Goal: Task Accomplishment & Management: Manage account settings

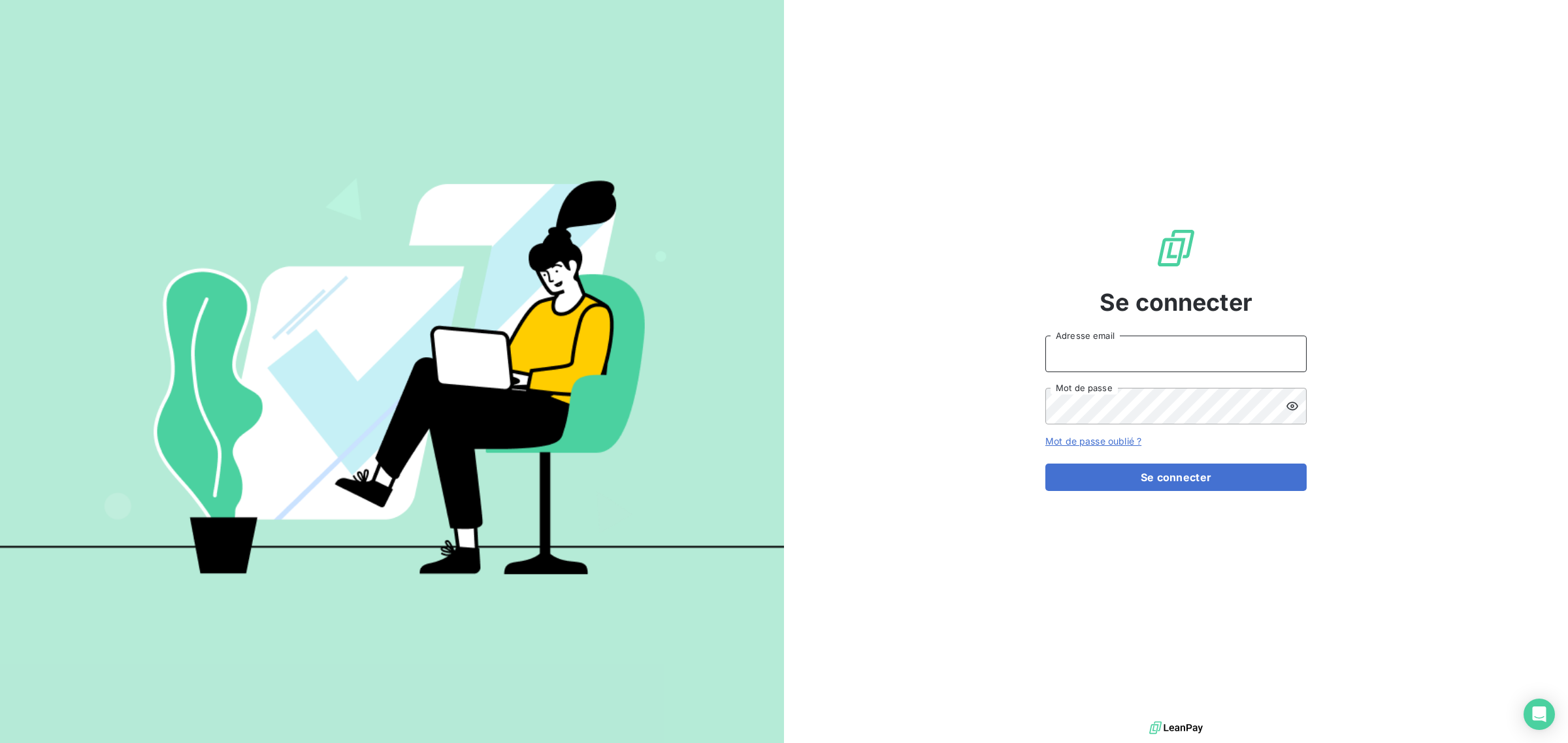
type input "[EMAIL_ADDRESS][DOMAIN_NAME]"
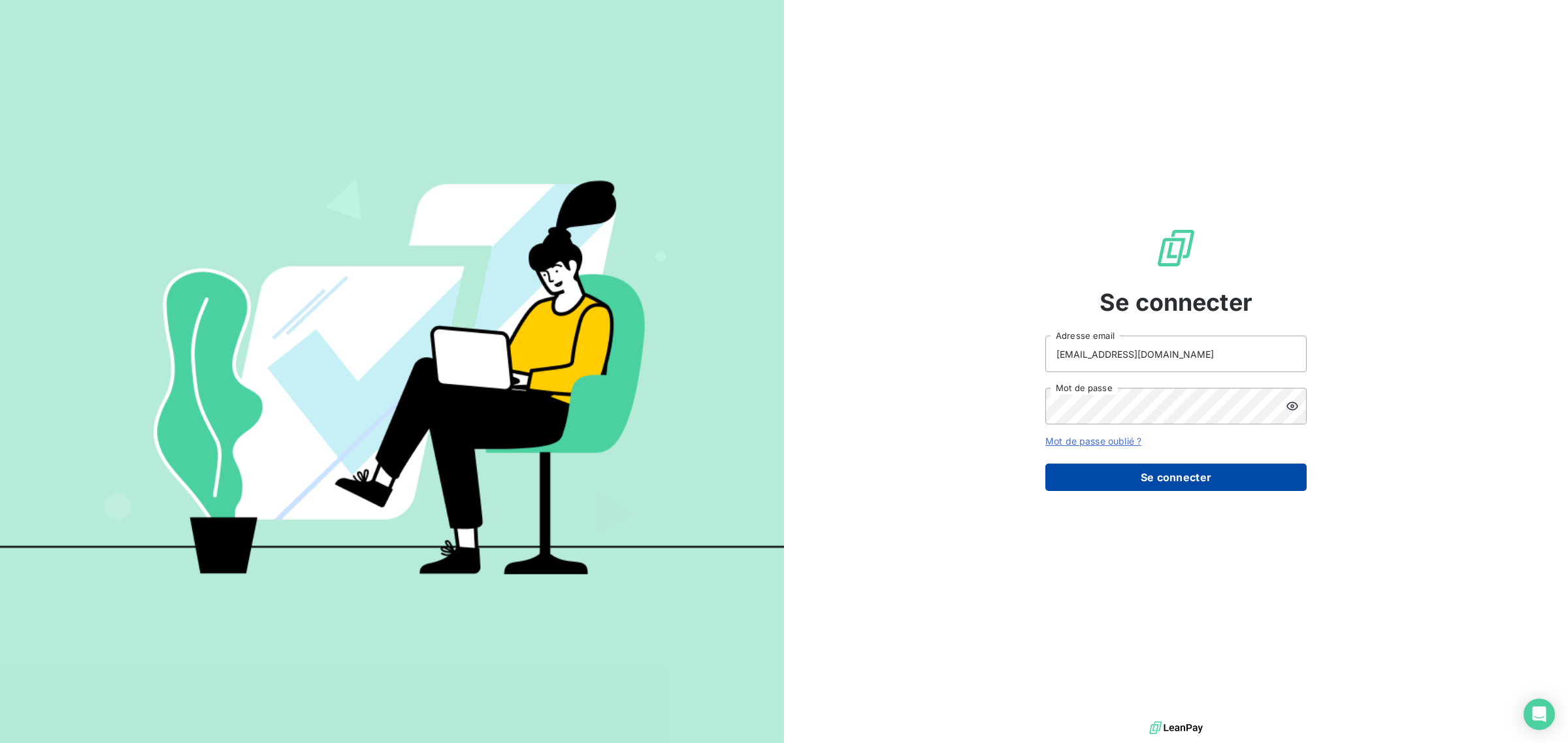
click at [1124, 468] on button "Se connecter" at bounding box center [1175, 477] width 261 height 27
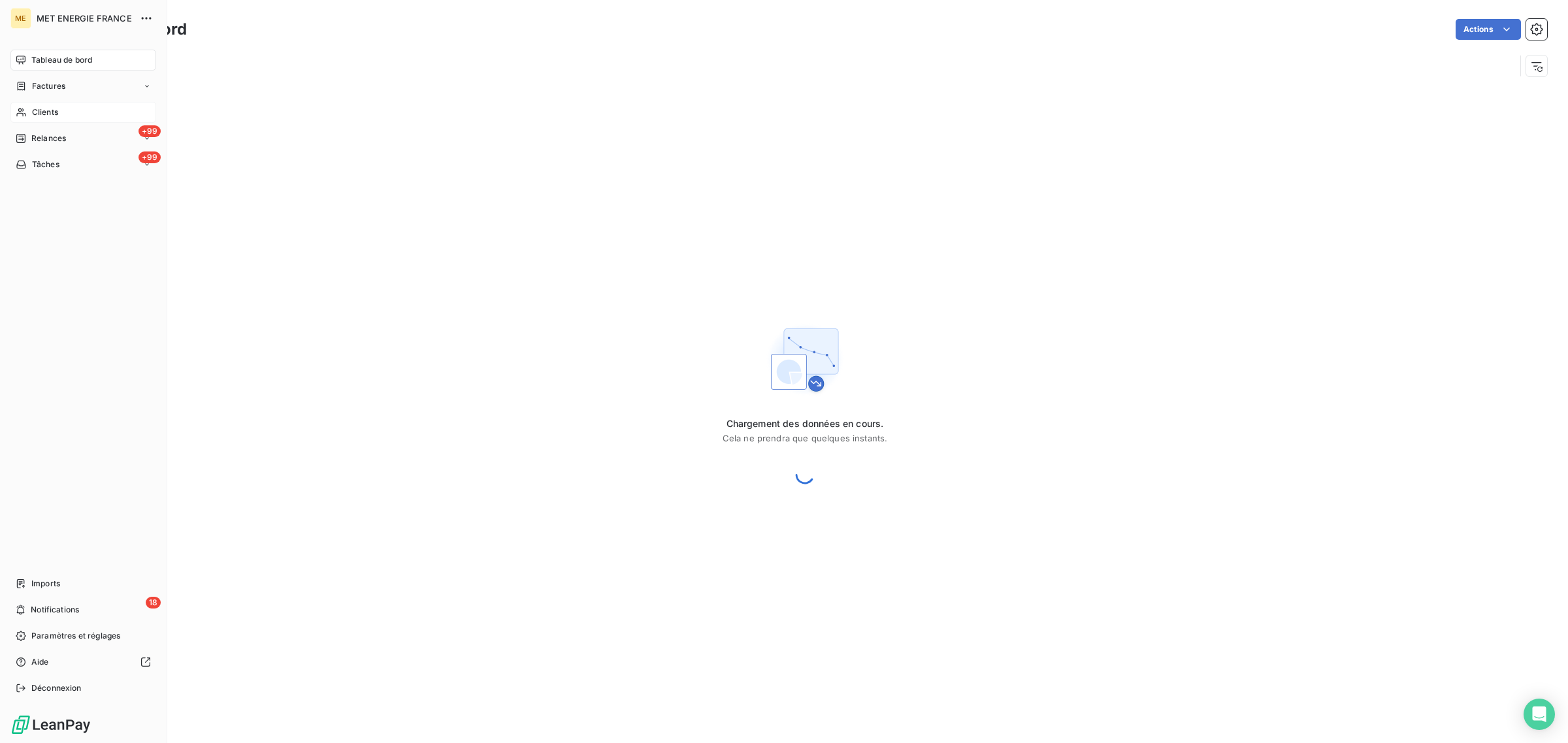
click at [30, 114] on div "Clients" at bounding box center [83, 112] width 146 height 21
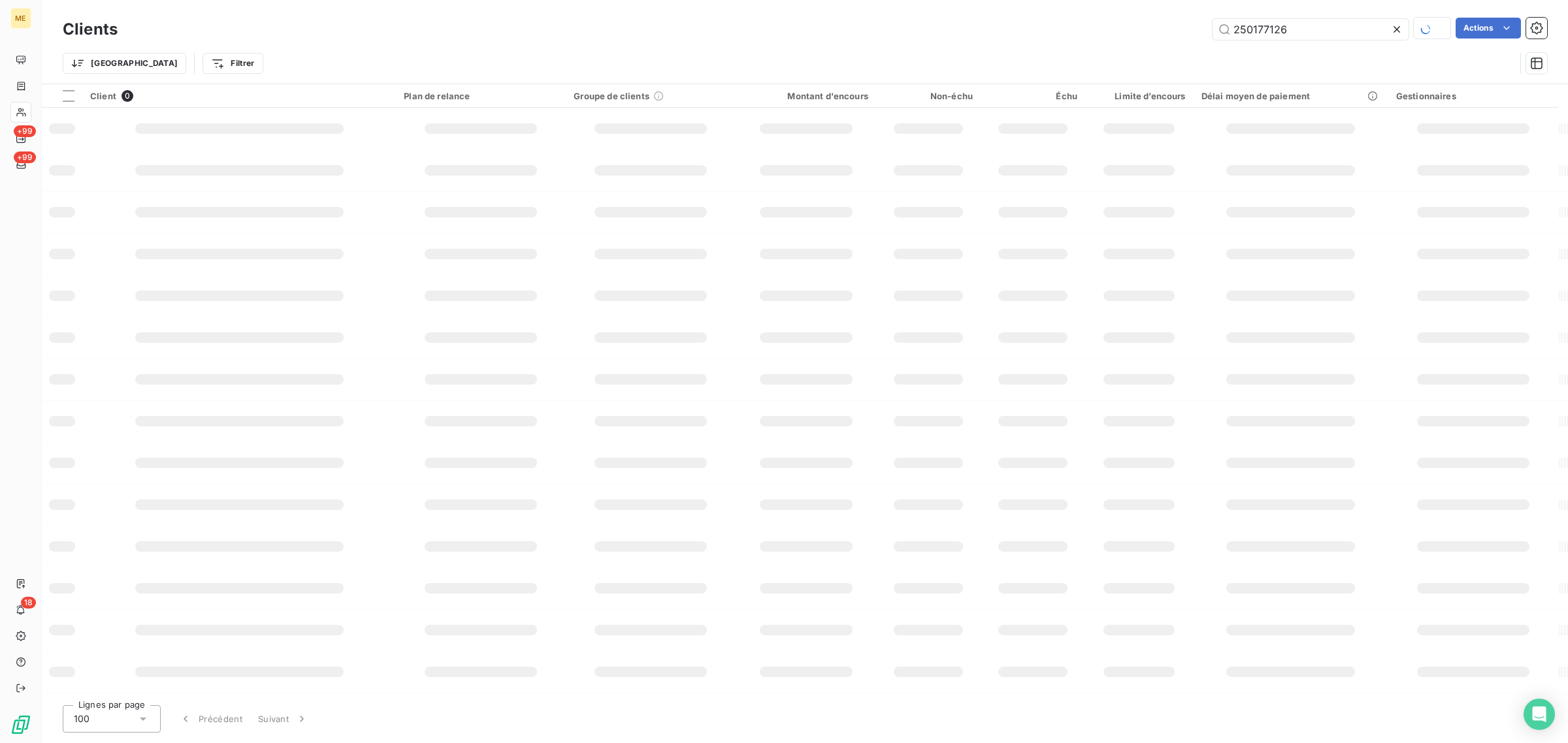
click at [1396, 31] on icon at bounding box center [1397, 29] width 13 height 13
click at [1288, 37] on input "text" at bounding box center [1310, 29] width 196 height 21
click at [1261, 24] on input "text" at bounding box center [1310, 29] width 196 height 21
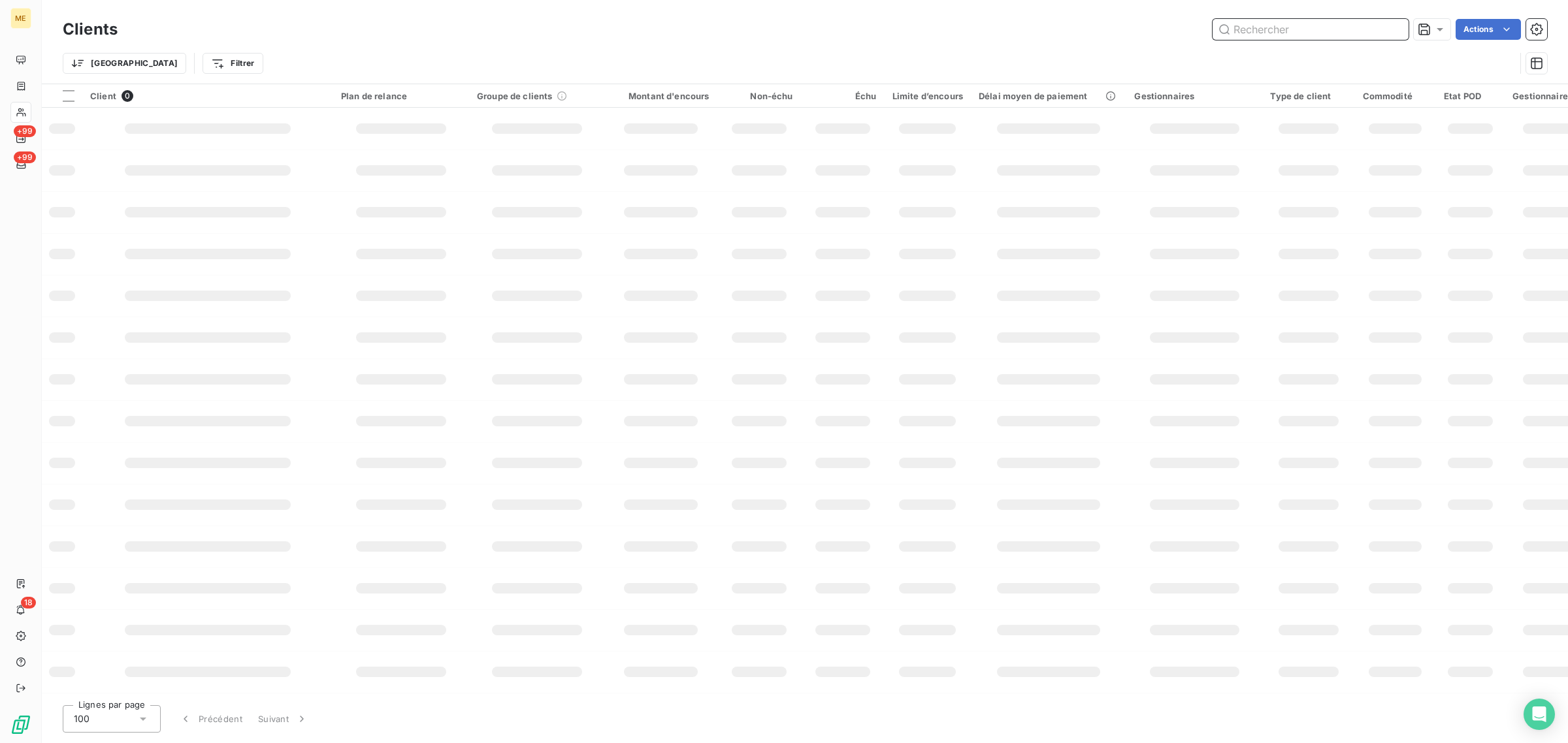
click at [1277, 39] on input "text" at bounding box center [1310, 29] width 196 height 21
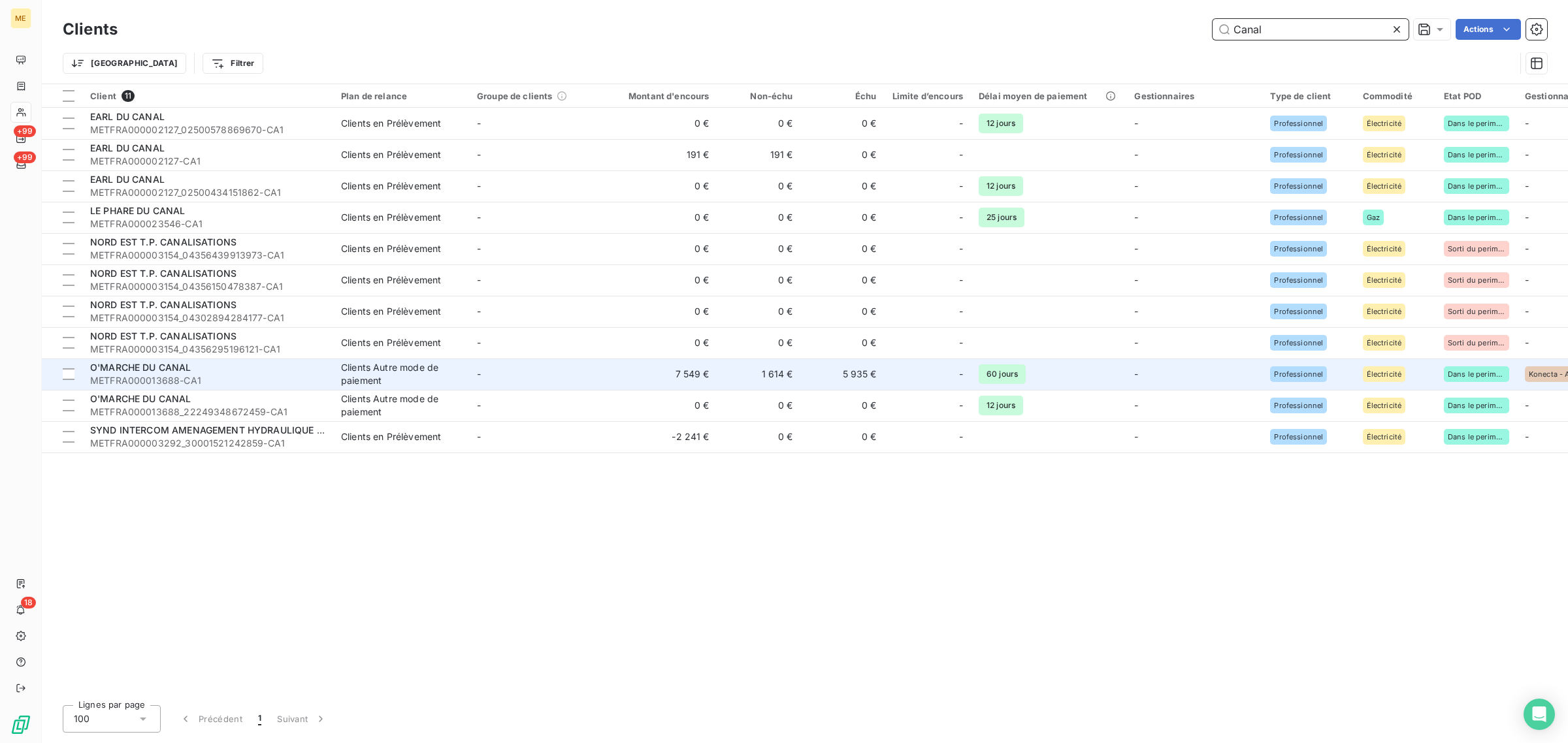
type input "Canal"
click at [490, 380] on td "-" at bounding box center [537, 374] width 136 height 31
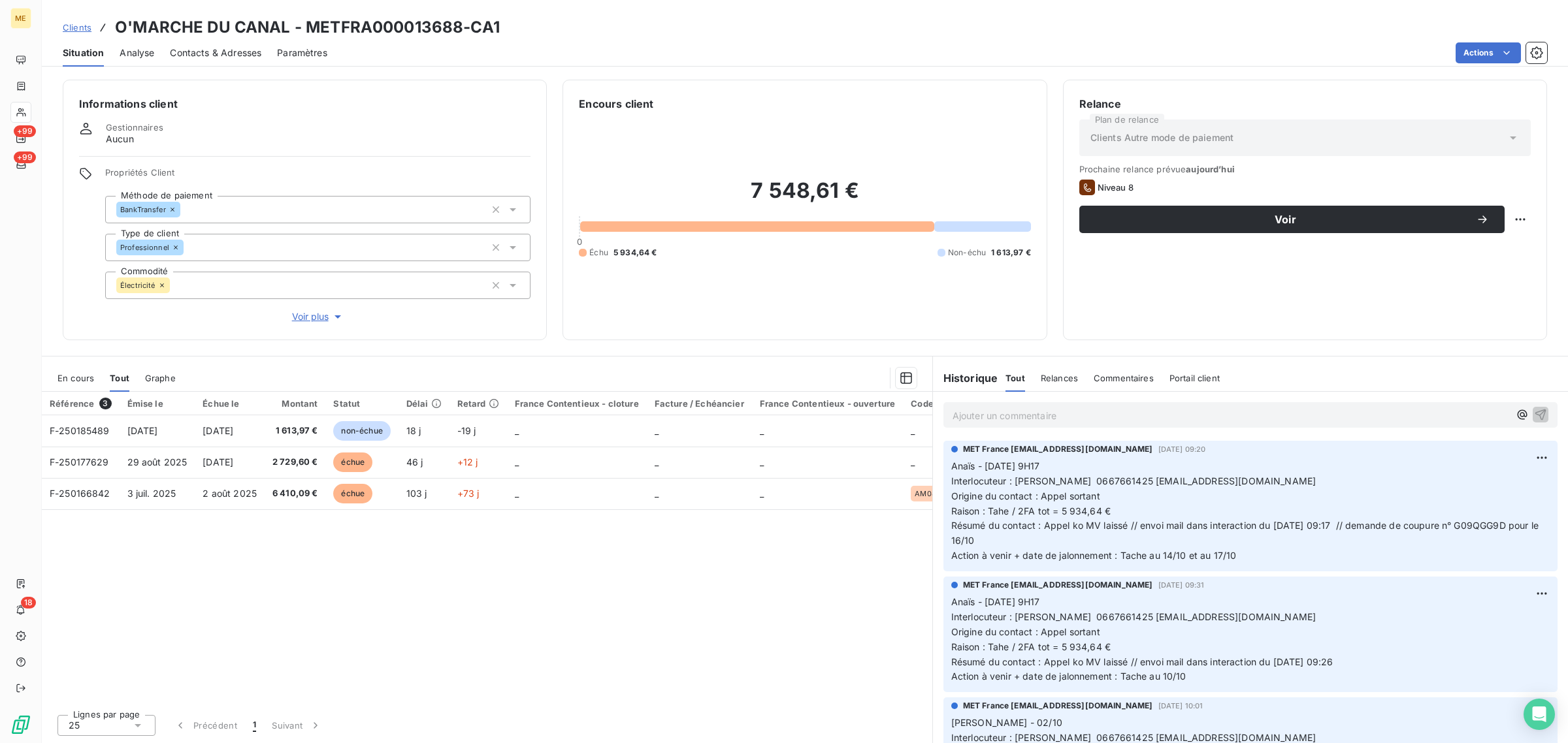
click at [415, 697] on div "Référence 3 Émise le Échue le Montant Statut Délai Retard France Contentieux - …" at bounding box center [487, 547] width 891 height 312
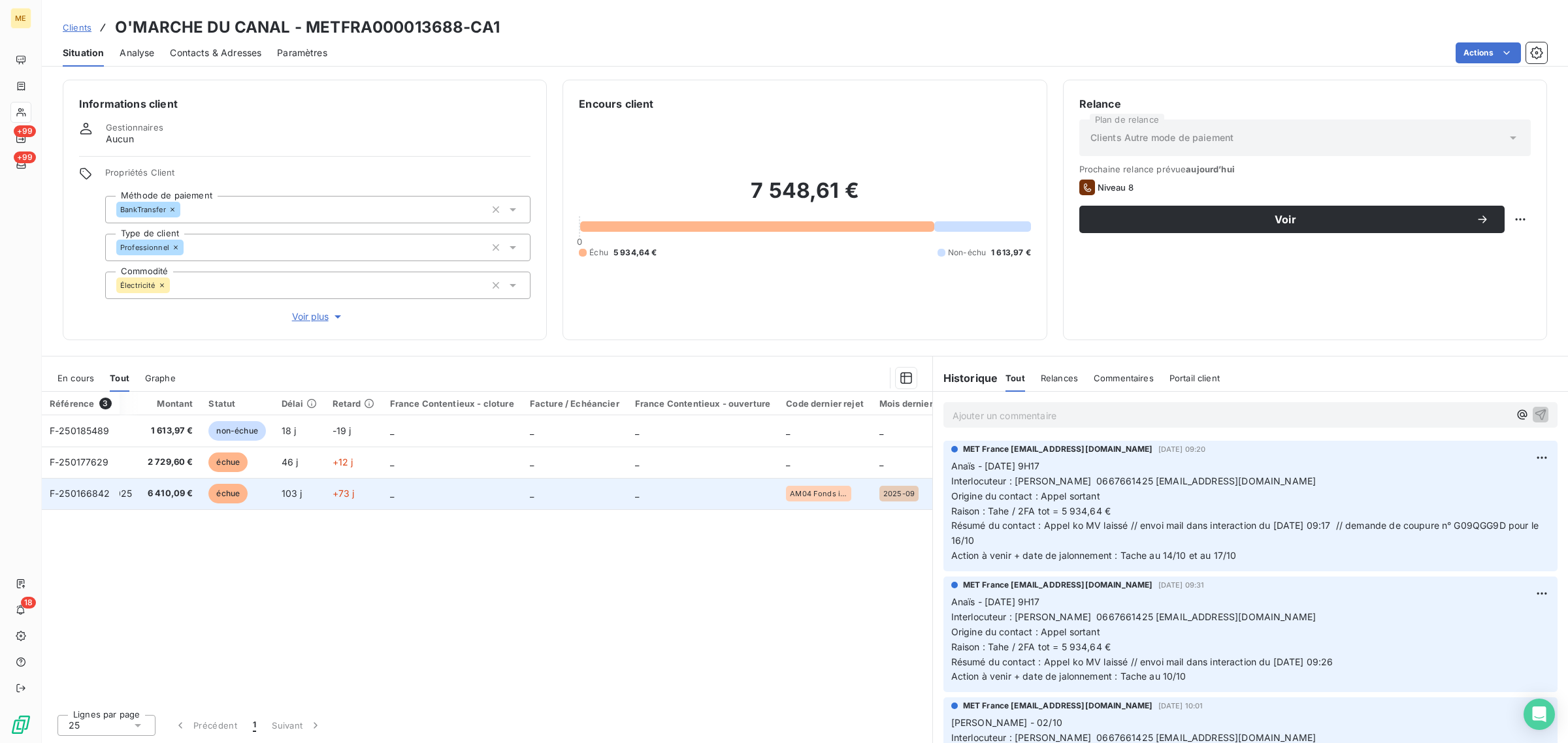
scroll to position [0, 132]
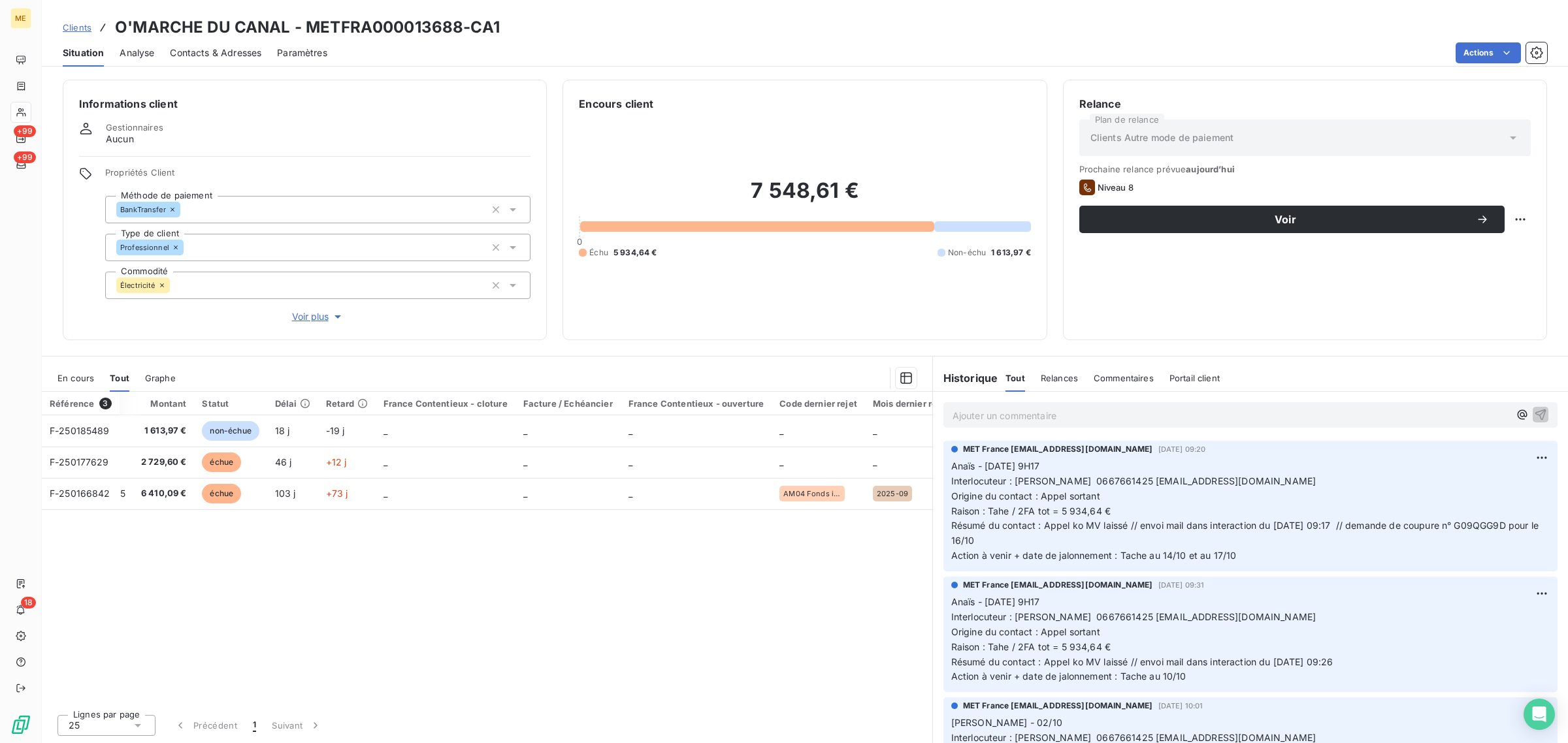
click at [21, 112] on icon at bounding box center [21, 112] width 11 height 10
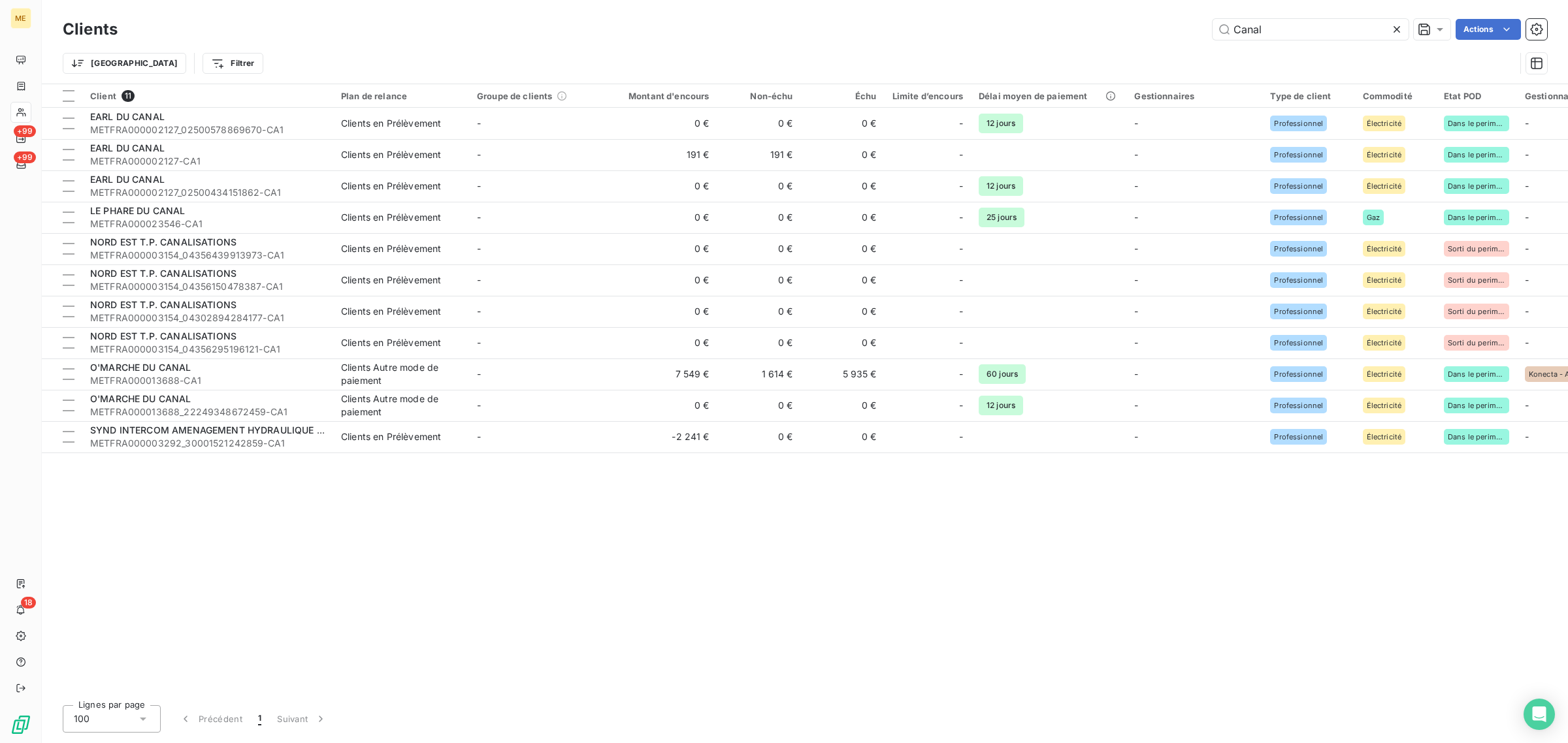
click at [1393, 31] on icon at bounding box center [1397, 29] width 7 height 7
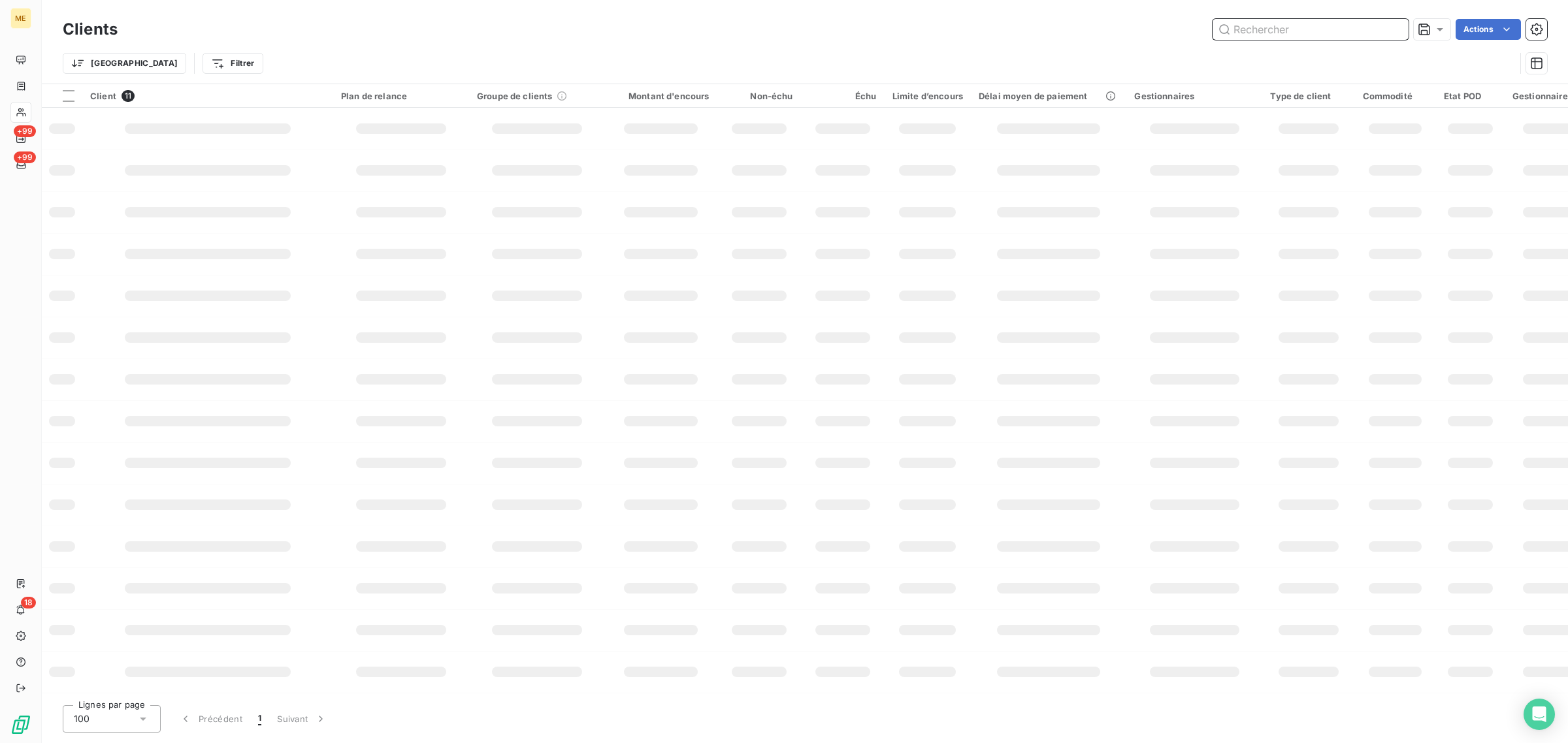
click at [1292, 26] on input "text" at bounding box center [1310, 29] width 196 height 21
paste input "METFRA000006326"
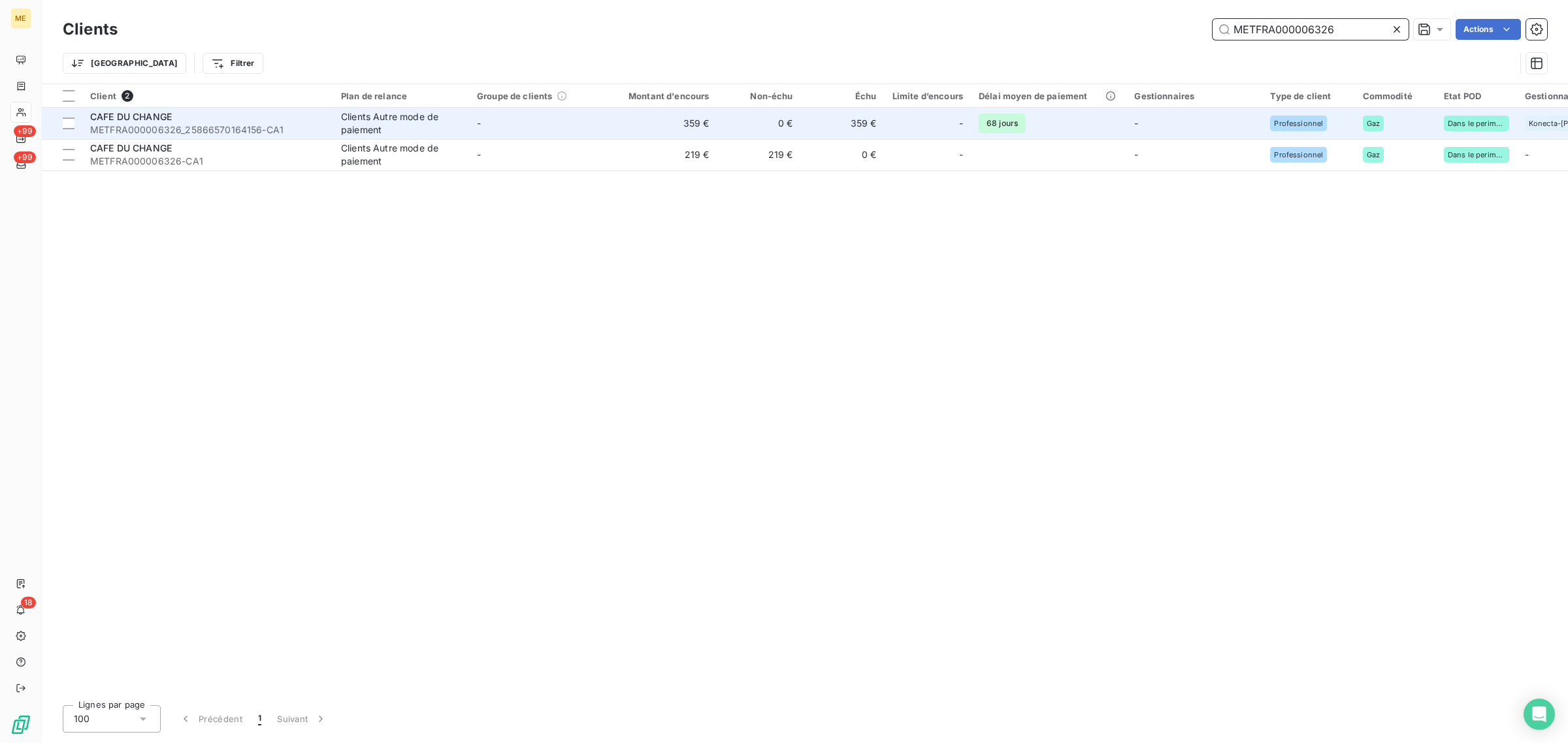
type input "METFRA000006326"
click at [466, 129] on td "Clients Autre mode de paiement" at bounding box center [401, 124] width 136 height 31
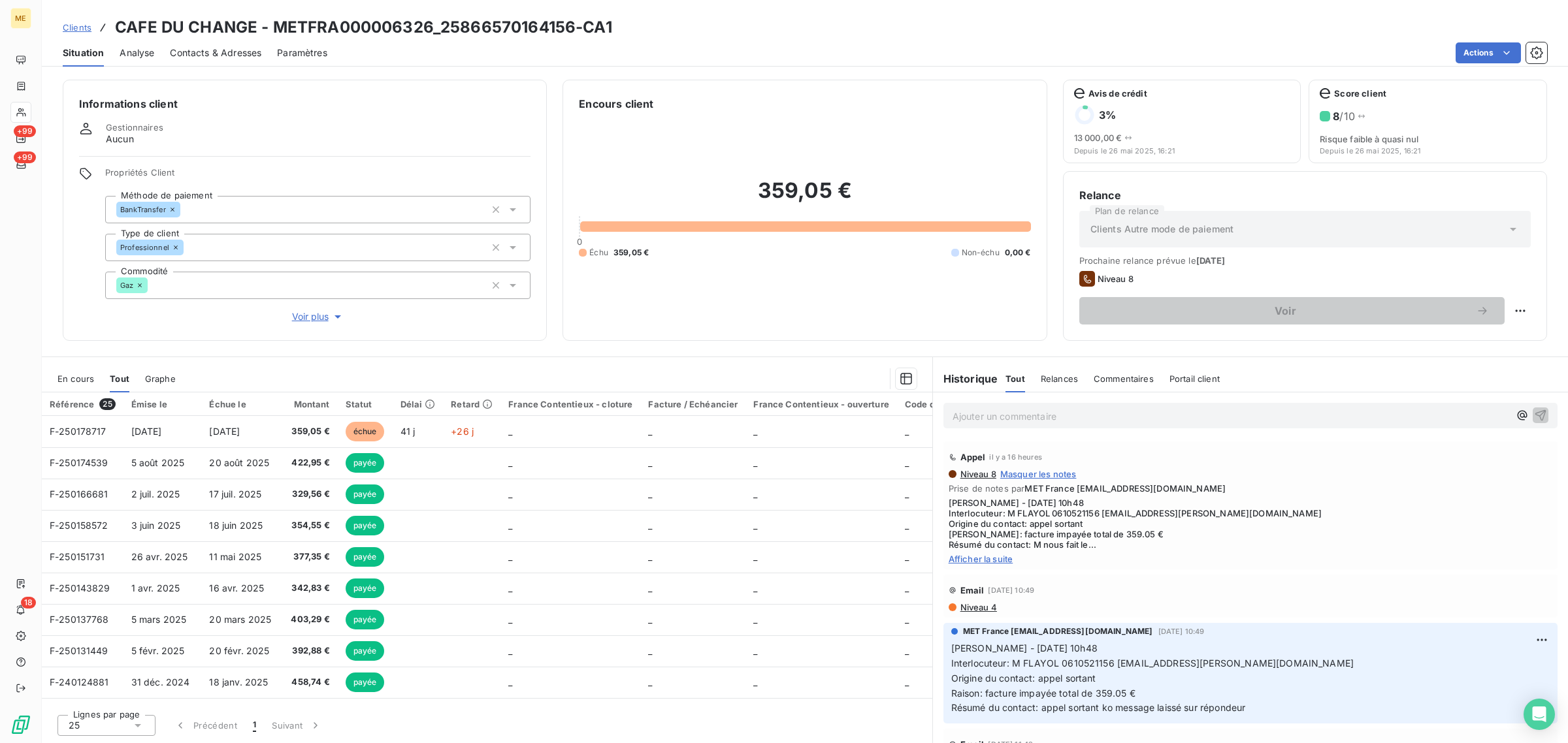
click at [80, 368] on div "En cours" at bounding box center [76, 379] width 37 height 27
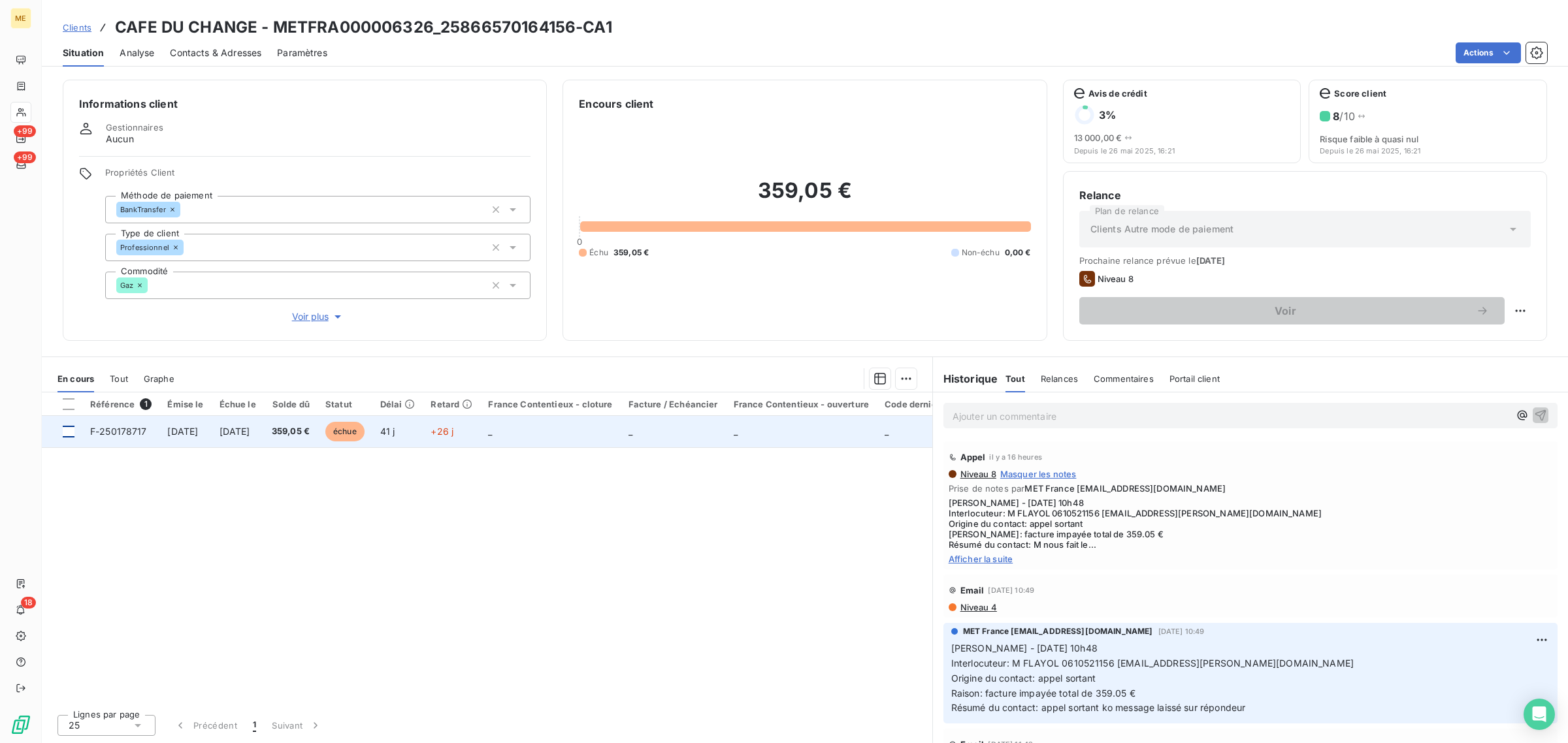
click at [70, 429] on div at bounding box center [69, 432] width 12 height 12
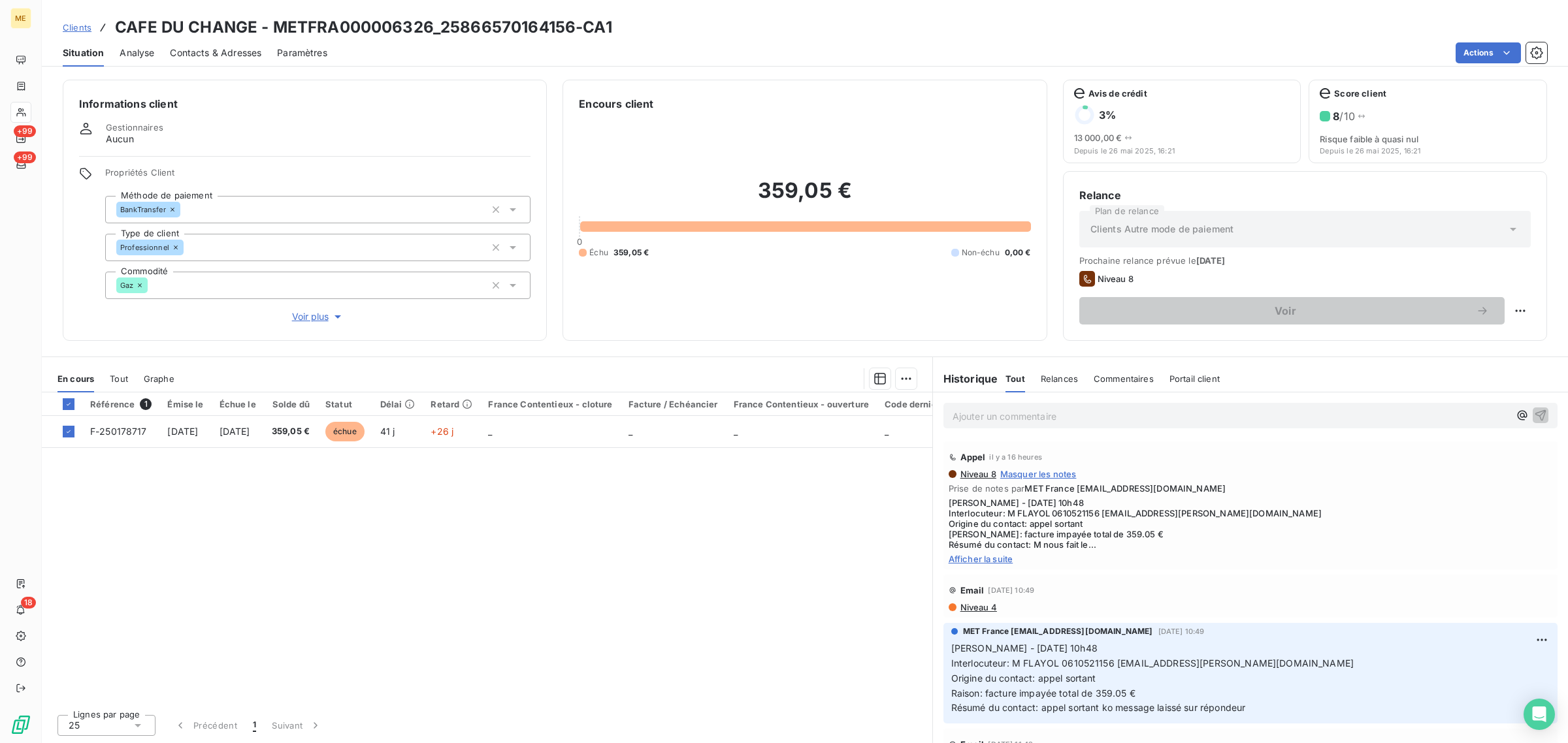
click at [914, 389] on div "En cours Tout Graphe" at bounding box center [487, 379] width 891 height 27
click at [906, 372] on html "ME +99 +99 18 Clients CAFE DU CHANGE - METFRA000006326_25866570164156-CA1 Situa…" at bounding box center [784, 372] width 1568 height 743
click at [792, 433] on div "Ajouter une promesse de paiement (1 facture)" at bounding box center [795, 431] width 230 height 21
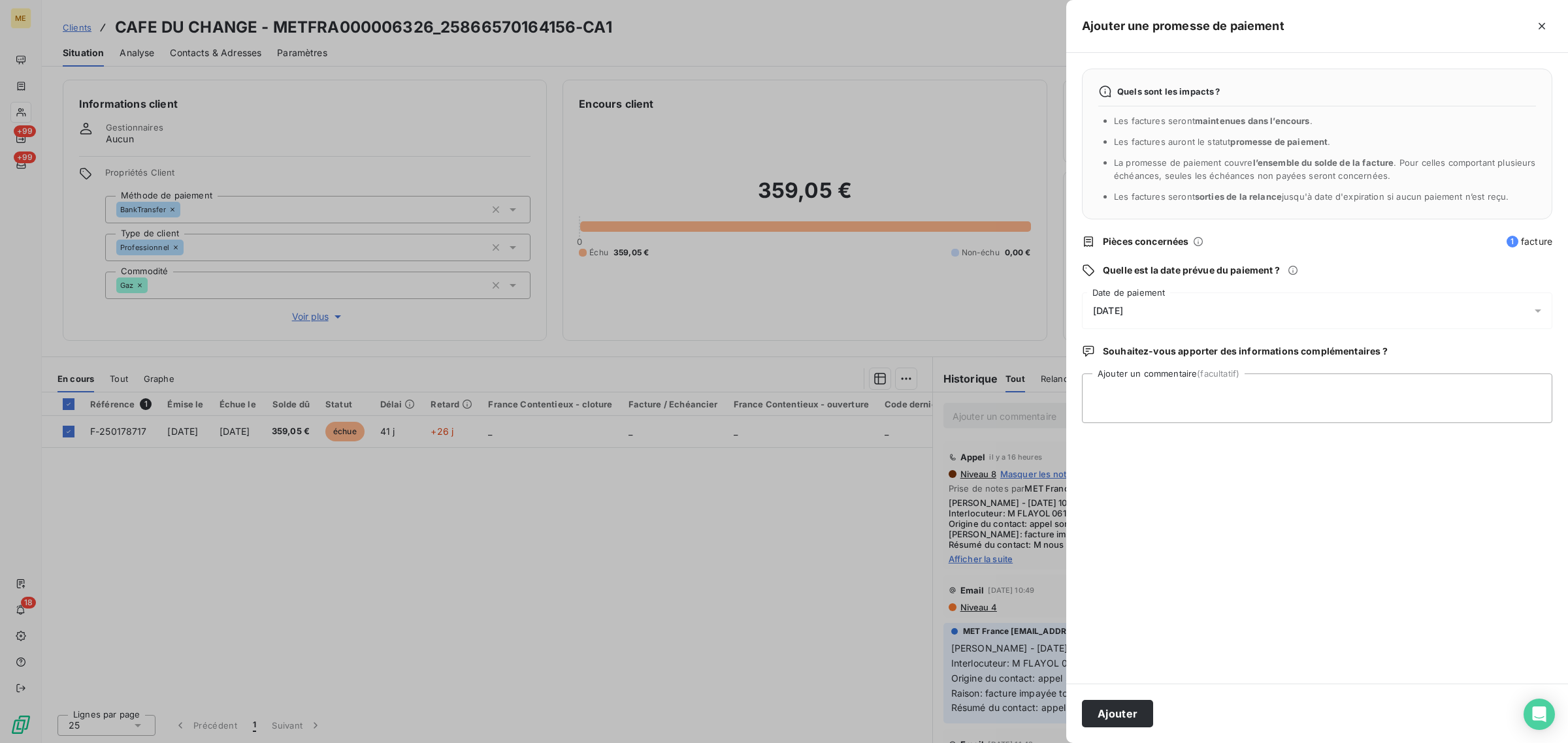
click at [1147, 332] on div "Quels sont les impacts ? Les factures seront maintenues dans l’encours . Les fa…" at bounding box center [1317, 368] width 502 height 631
click at [1148, 323] on div "[DATE]" at bounding box center [1317, 311] width 471 height 37
click at [1171, 497] on button "22" at bounding box center [1172, 498] width 26 height 26
click at [1344, 413] on textarea "Ajouter un commentaire (facultatif)" at bounding box center [1317, 398] width 471 height 50
click at [1210, 400] on textarea "Avis de paiement -" at bounding box center [1317, 398] width 471 height 50
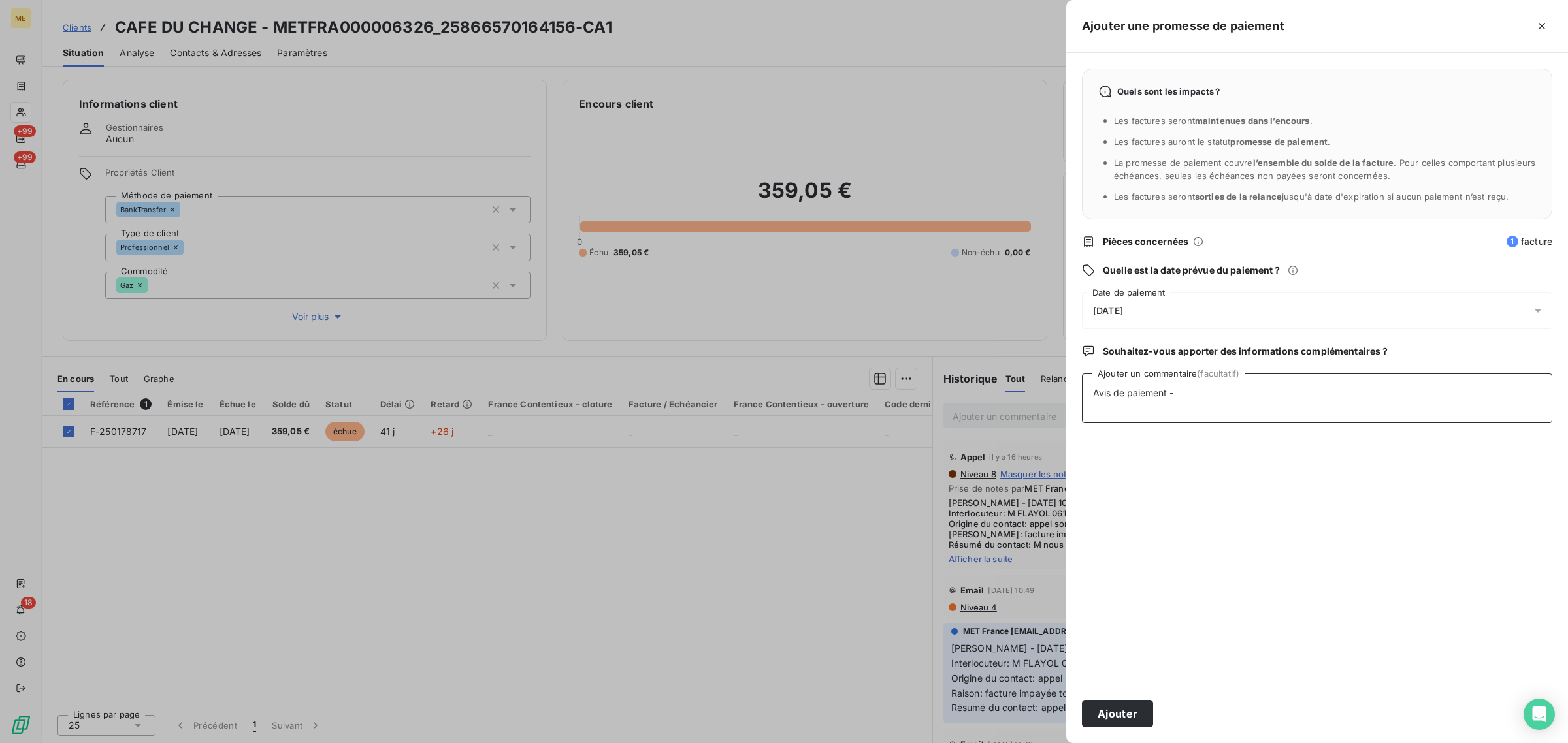
paste textarea "[URL][DOMAIN_NAME]"
type textarea "Avis de paiement - [URL][DOMAIN_NAME]"
click at [1124, 706] on button "Ajouter" at bounding box center [1117, 714] width 71 height 27
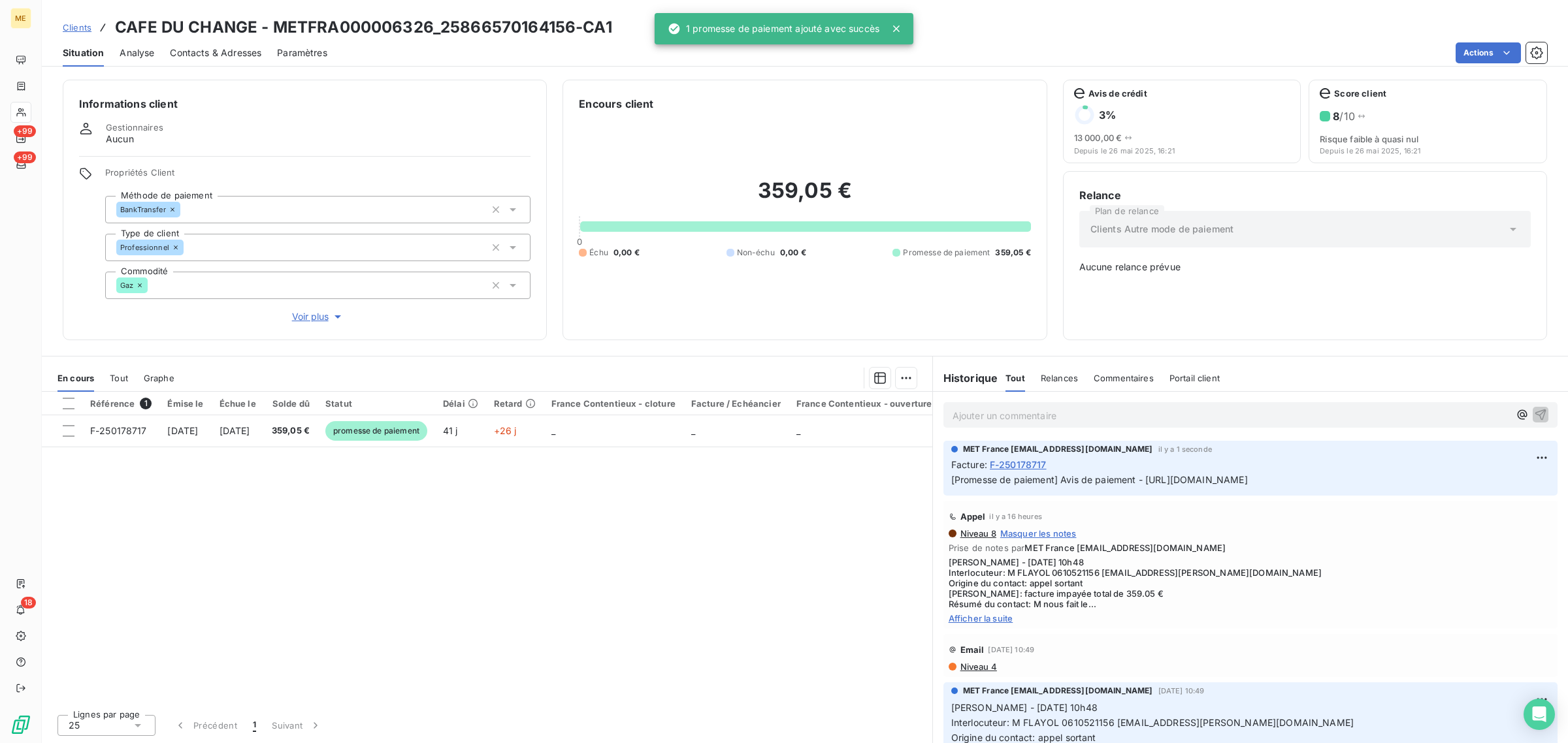
click at [515, 585] on div "Référence 1 Émise le Échue le Solde dû Statut Délai Retard France Contentieux -…" at bounding box center [487, 547] width 891 height 312
